Goal: Check status: Check status

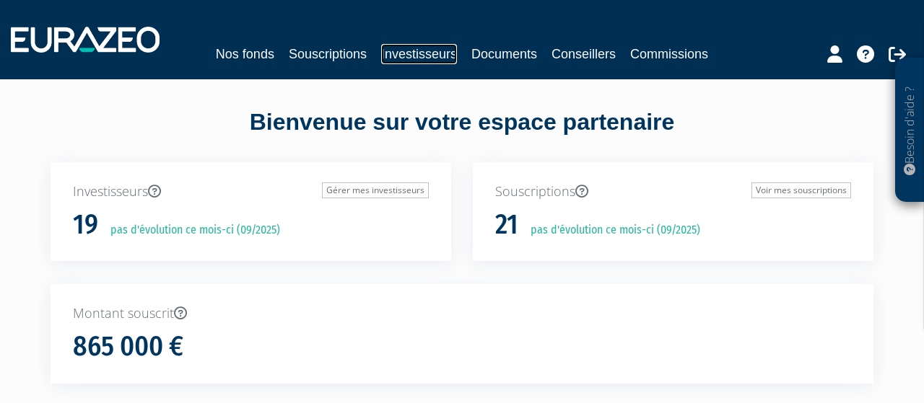
click at [415, 49] on link "Investisseurs" at bounding box center [419, 54] width 76 height 20
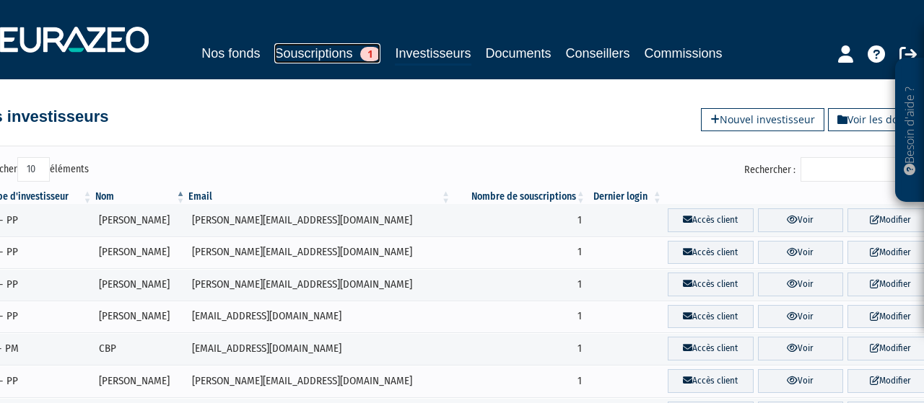
click at [312, 55] on link "Souscriptions 1" at bounding box center [327, 53] width 106 height 20
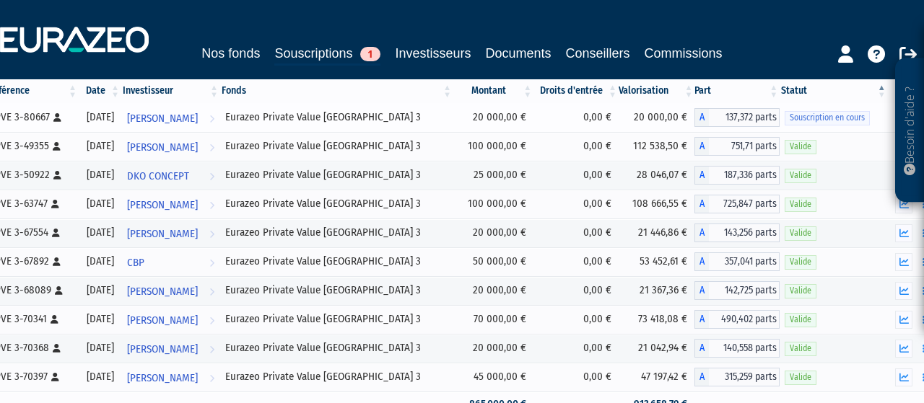
scroll to position [150, 0]
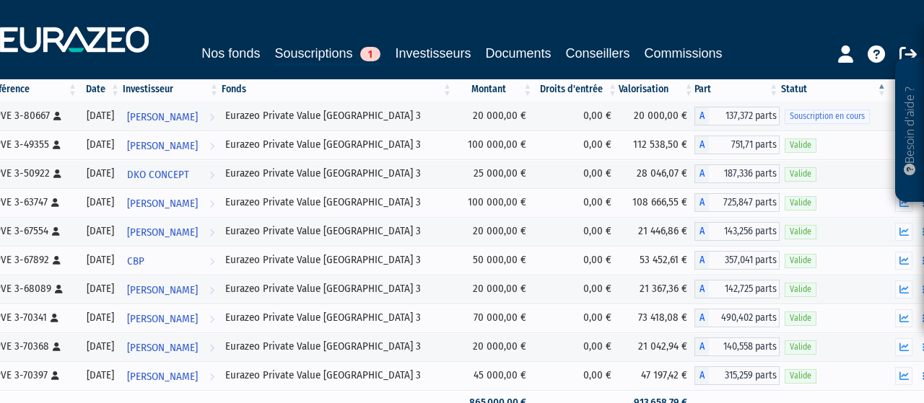
click at [201, 86] on th "Investisseur" at bounding box center [170, 89] width 99 height 25
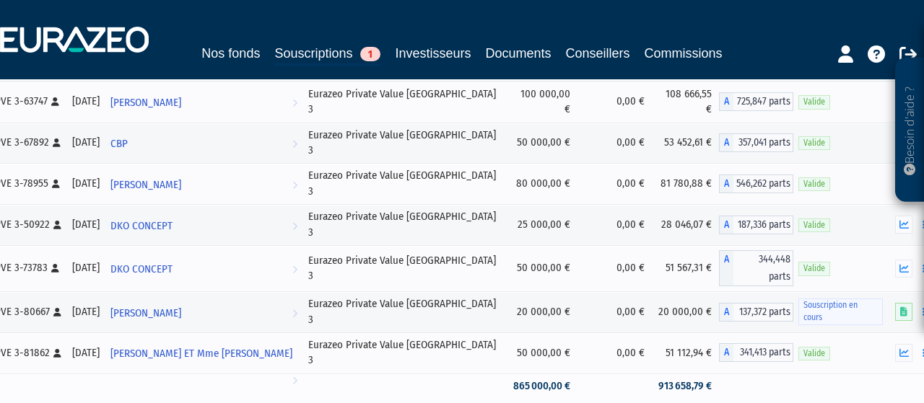
scroll to position [300, 0]
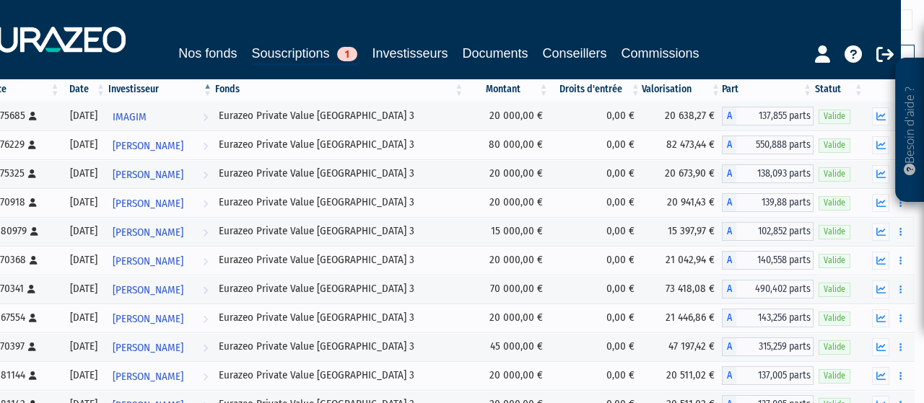
scroll to position [150, 25]
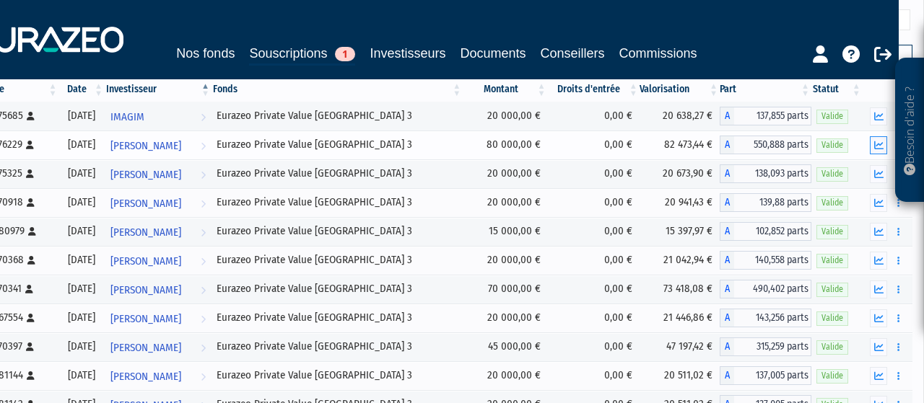
click at [886, 142] on button "button" at bounding box center [878, 145] width 17 height 18
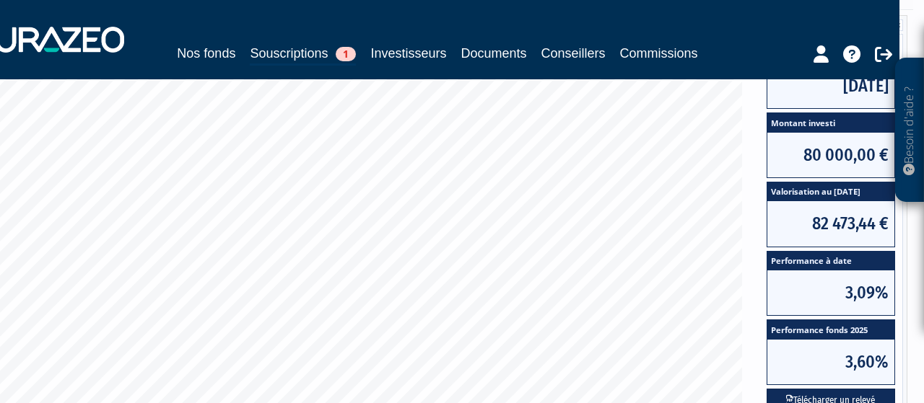
scroll to position [300, 25]
